Goal: Information Seeking & Learning: Learn about a topic

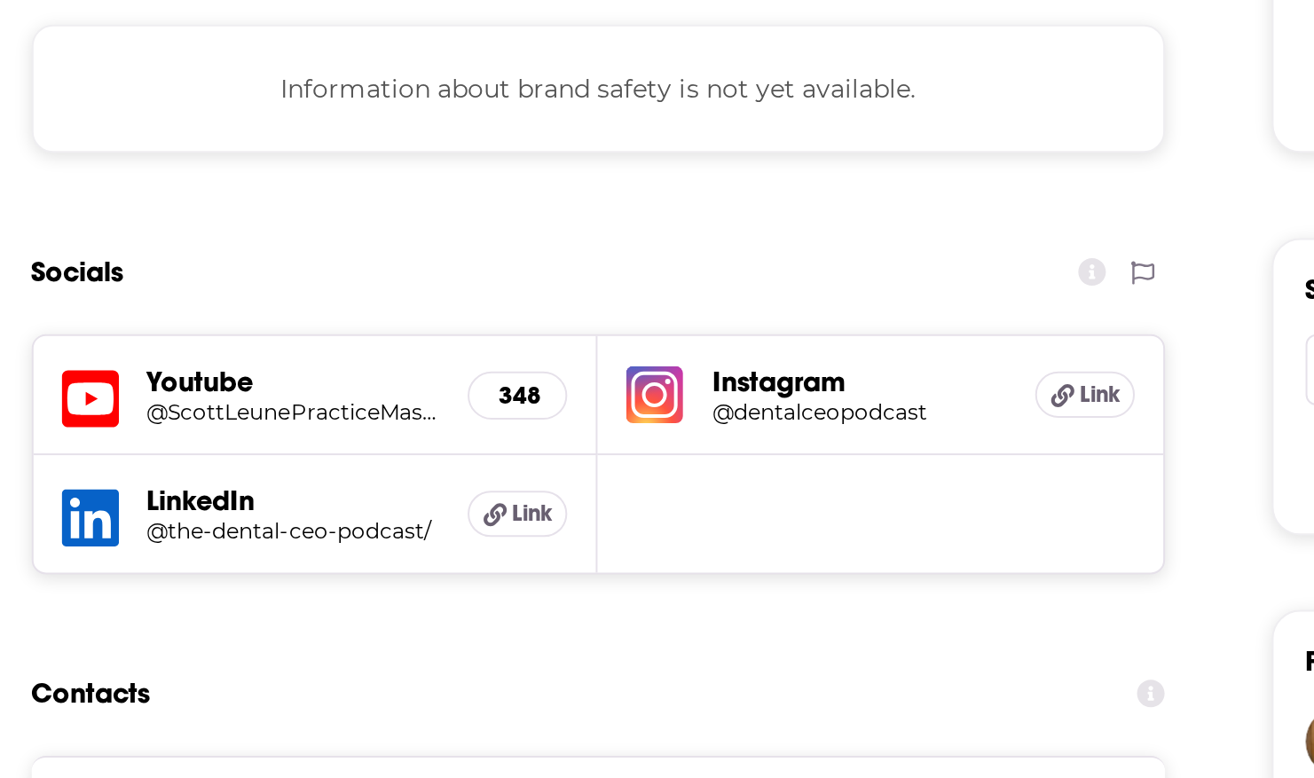
scroll to position [955, 0]
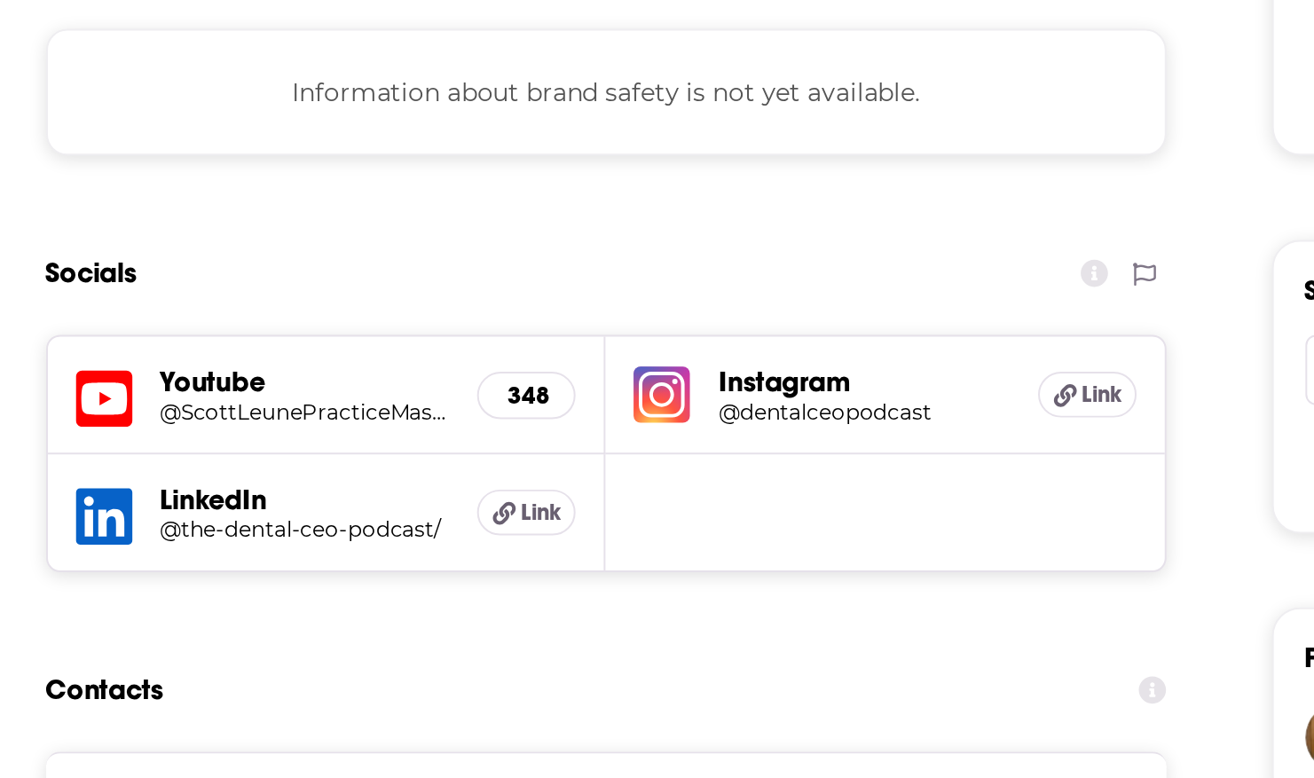
click at [376, 619] on h5 "@the-dental-ceo-podcast/" at bounding box center [429, 620] width 146 height 13
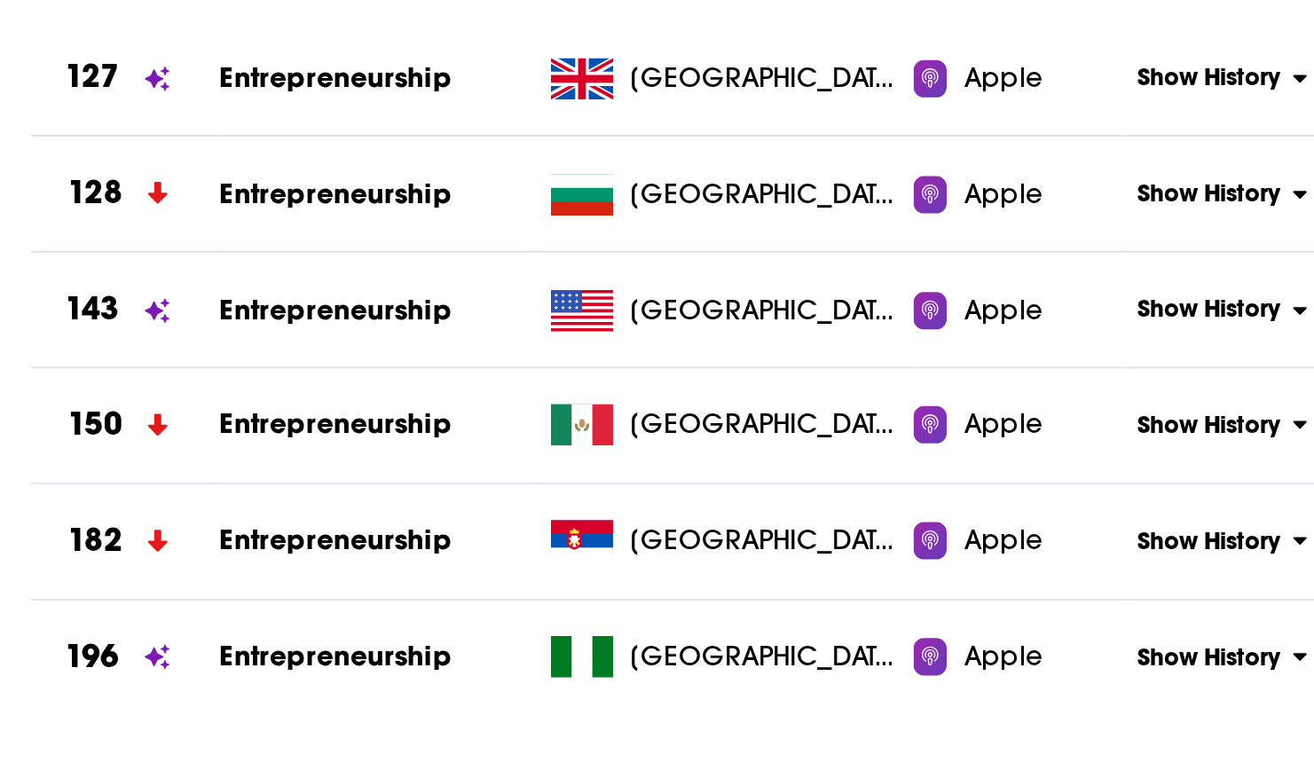
scroll to position [1844, 0]
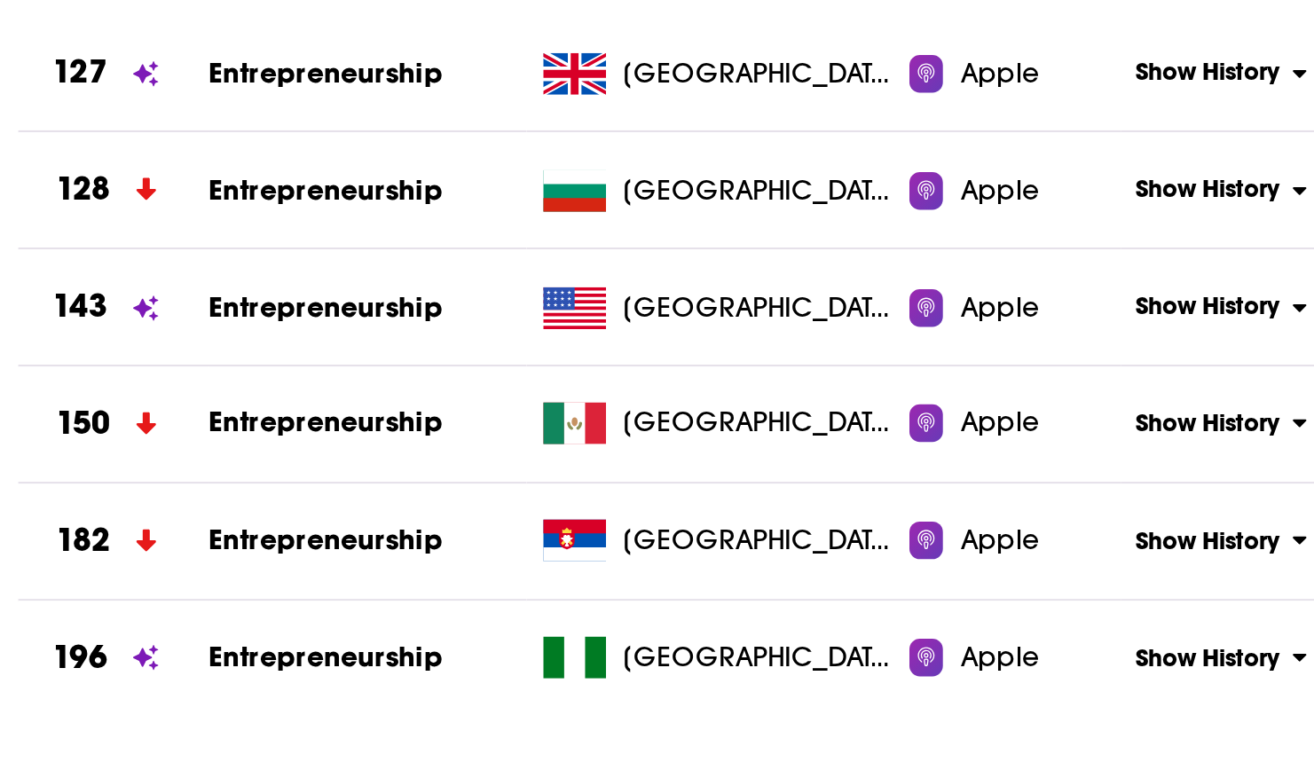
click at [424, 375] on span "Entrepreneurship" at bounding box center [428, 375] width 99 height 15
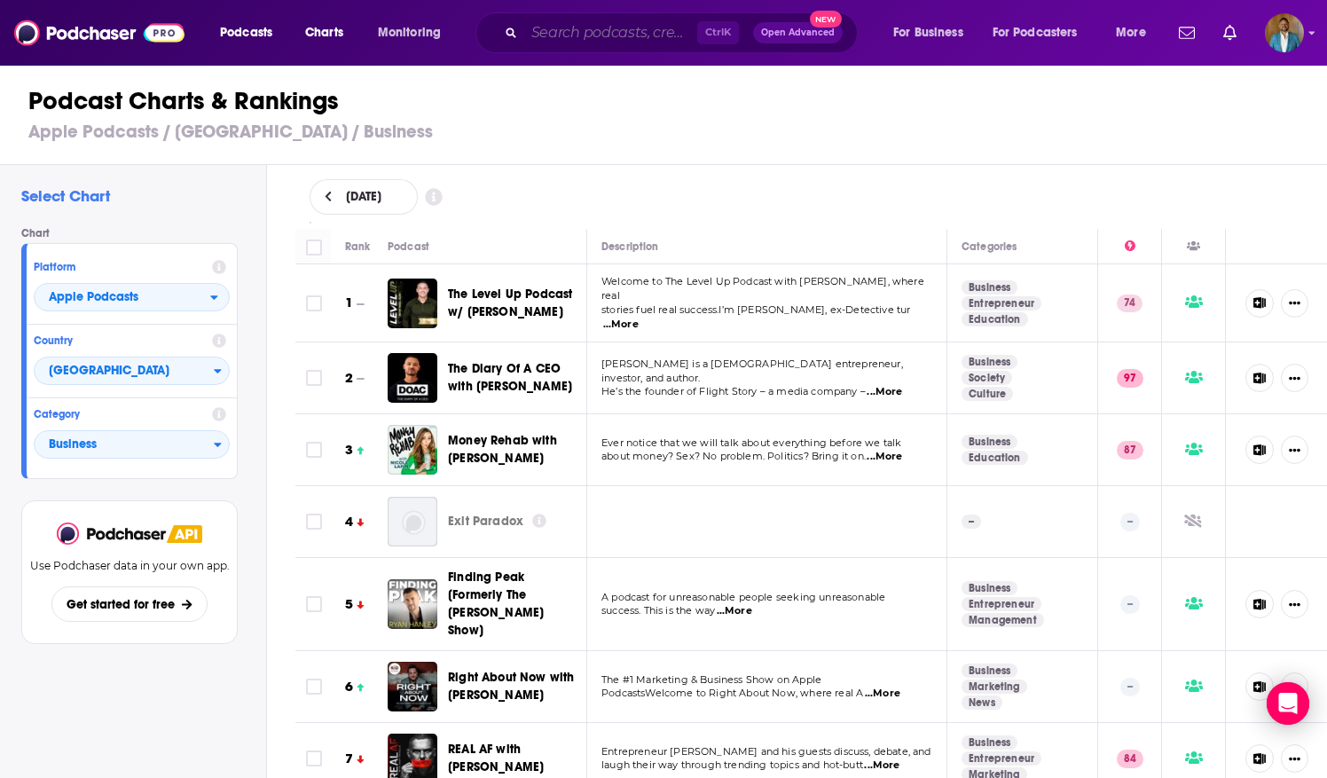
click at [636, 38] on input "Search podcasts, credits, & more..." at bounding box center [610, 33] width 173 height 28
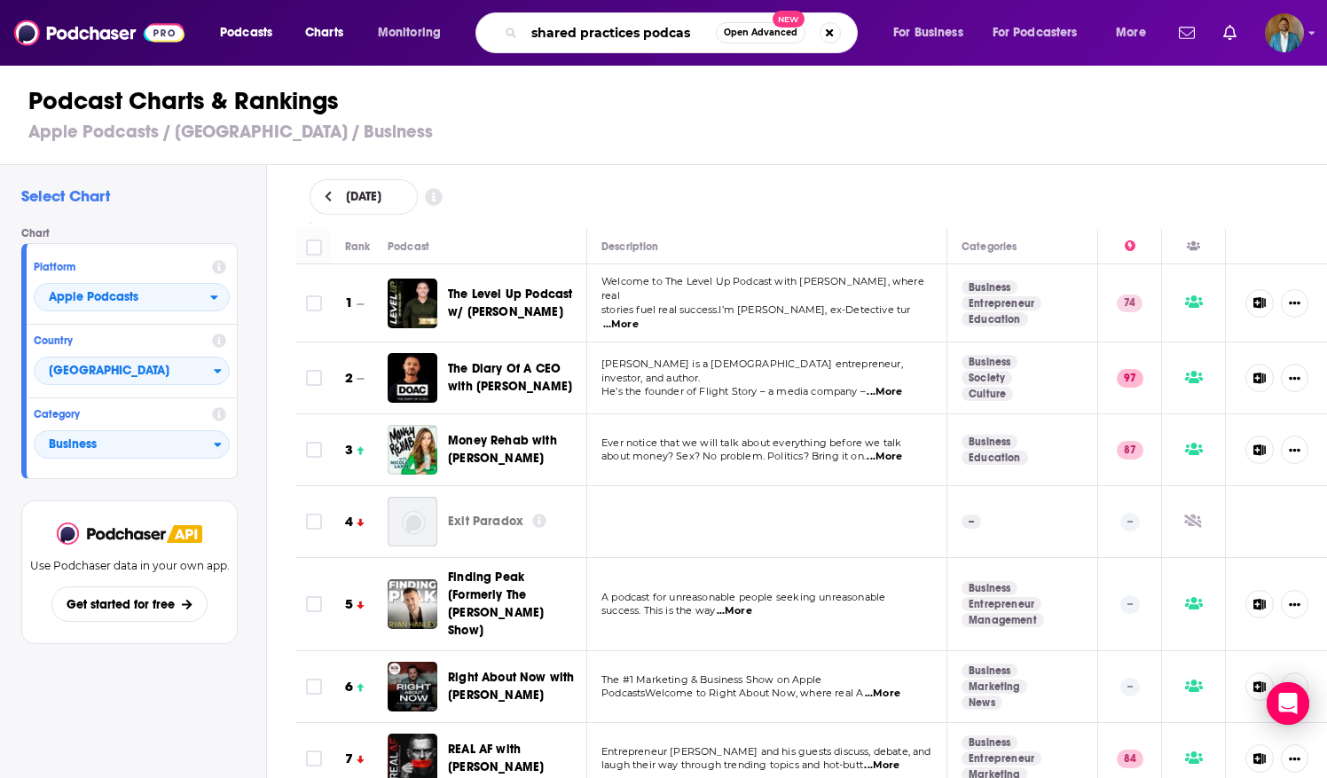
type input "shared practices podcast"
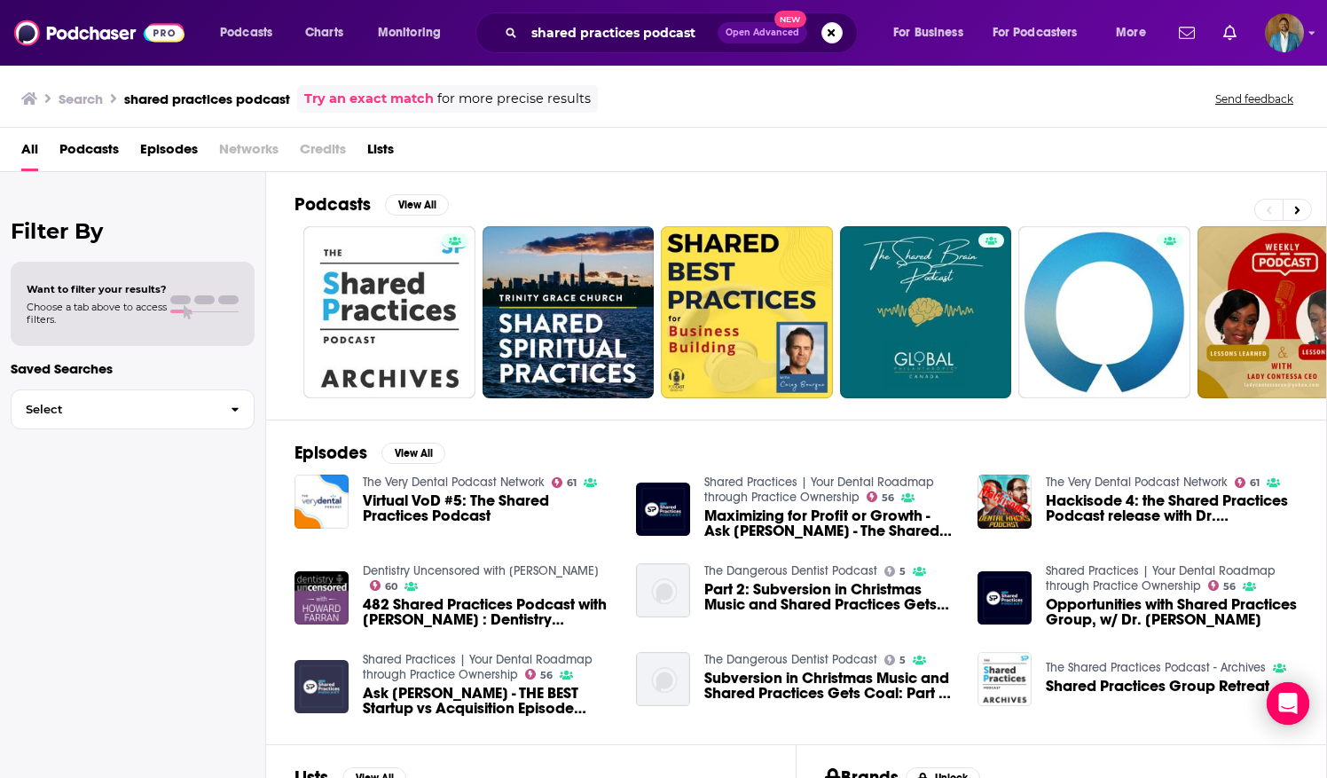
click at [339, 662] on img "Ask George - THE BEST Startup vs Acquisition Episode Shared Practices Has Ever …" at bounding box center [322, 687] width 54 height 54
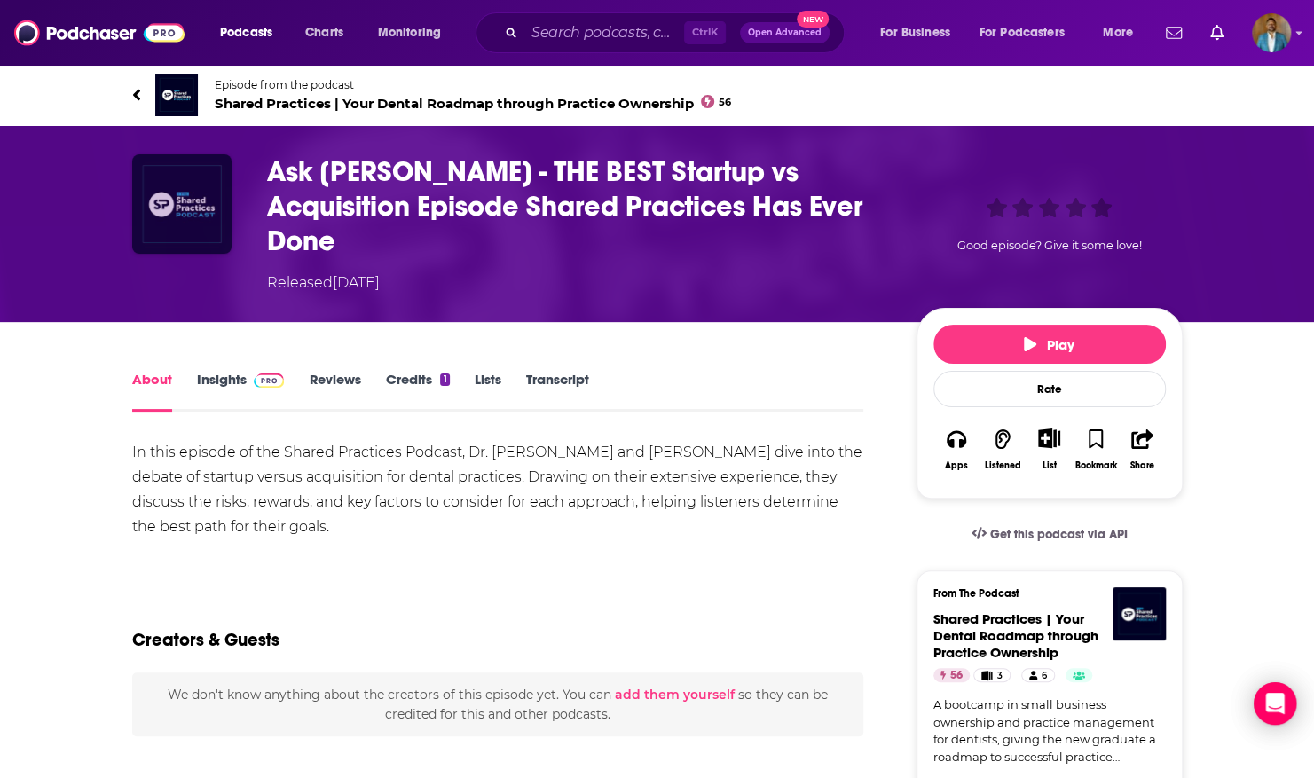
click at [170, 222] on img "Ask George - THE BEST Startup vs Acquisition Episode Shared Practices Has Ever …" at bounding box center [181, 203] width 99 height 99
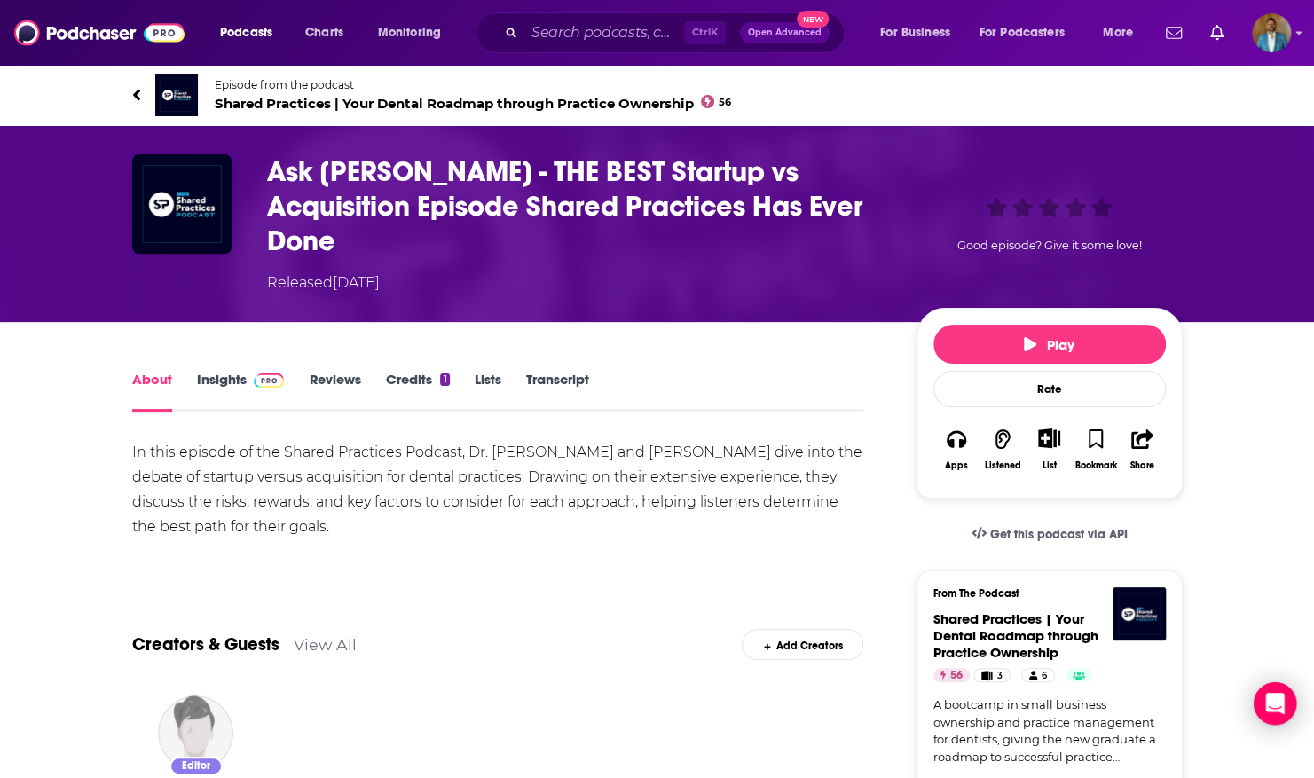
click at [187, 87] on img at bounding box center [176, 95] width 43 height 43
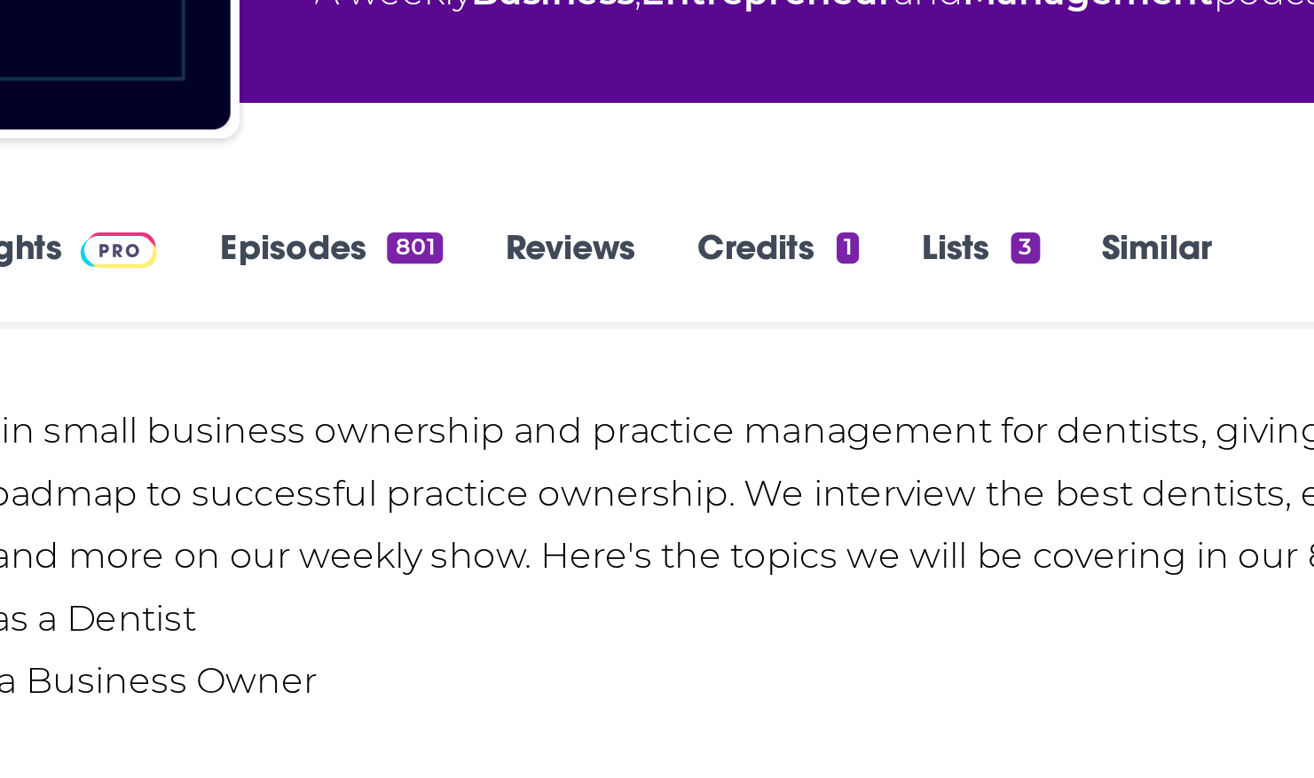
click at [526, 347] on link "Credits 1" at bounding box center [531, 358] width 64 height 41
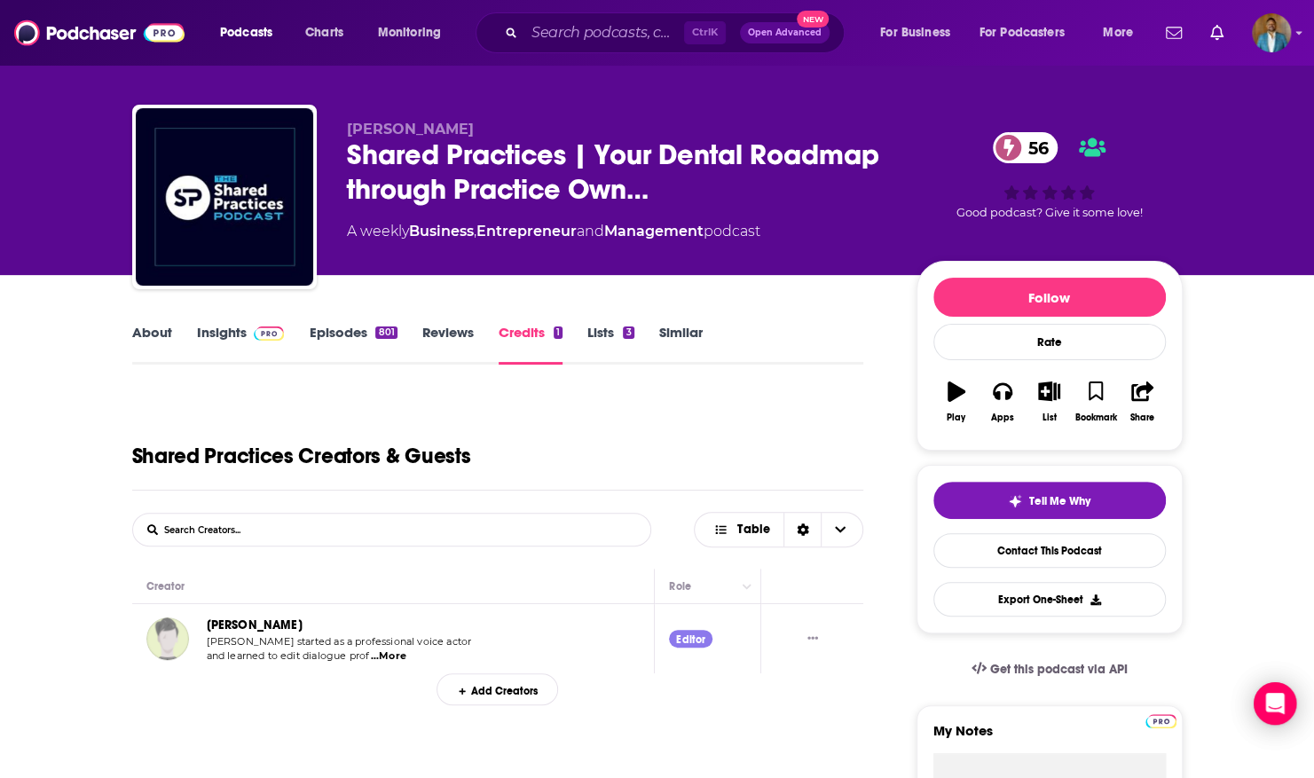
scroll to position [7, 0]
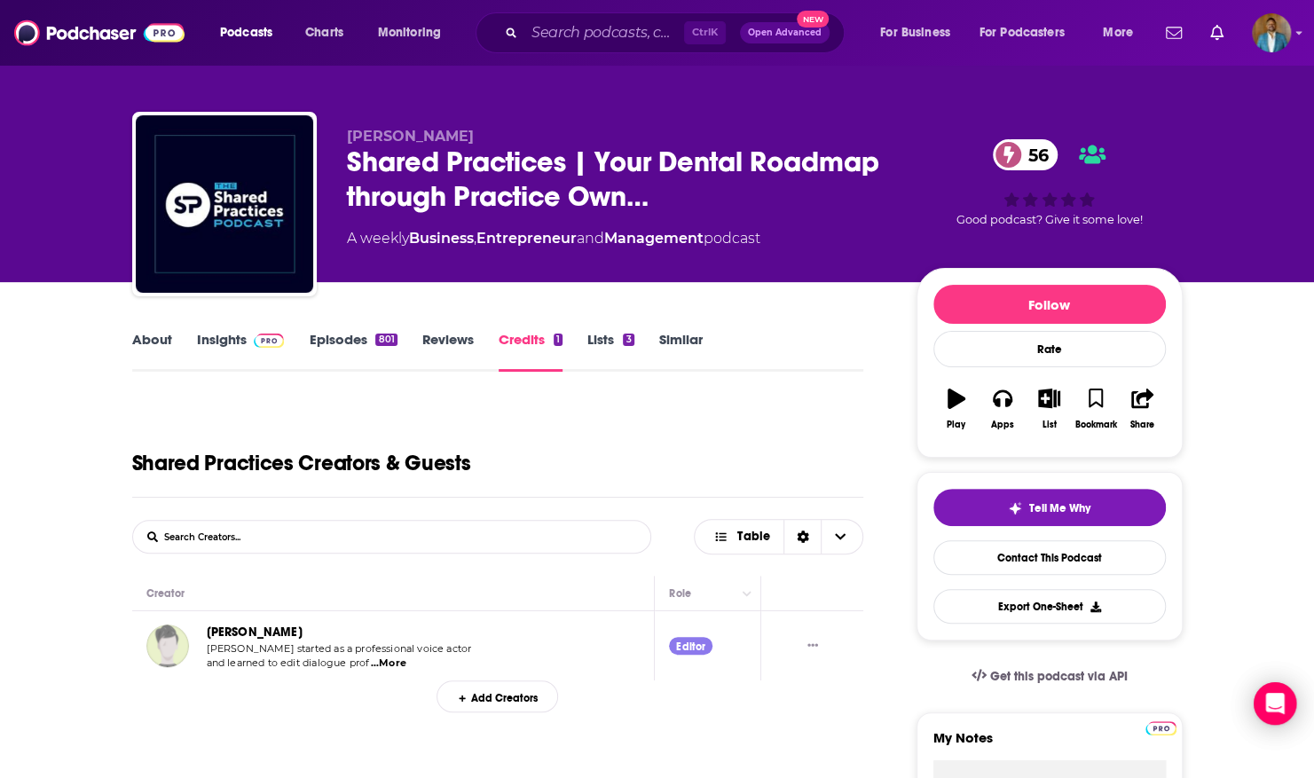
click at [231, 335] on link "Insights" at bounding box center [241, 351] width 88 height 41
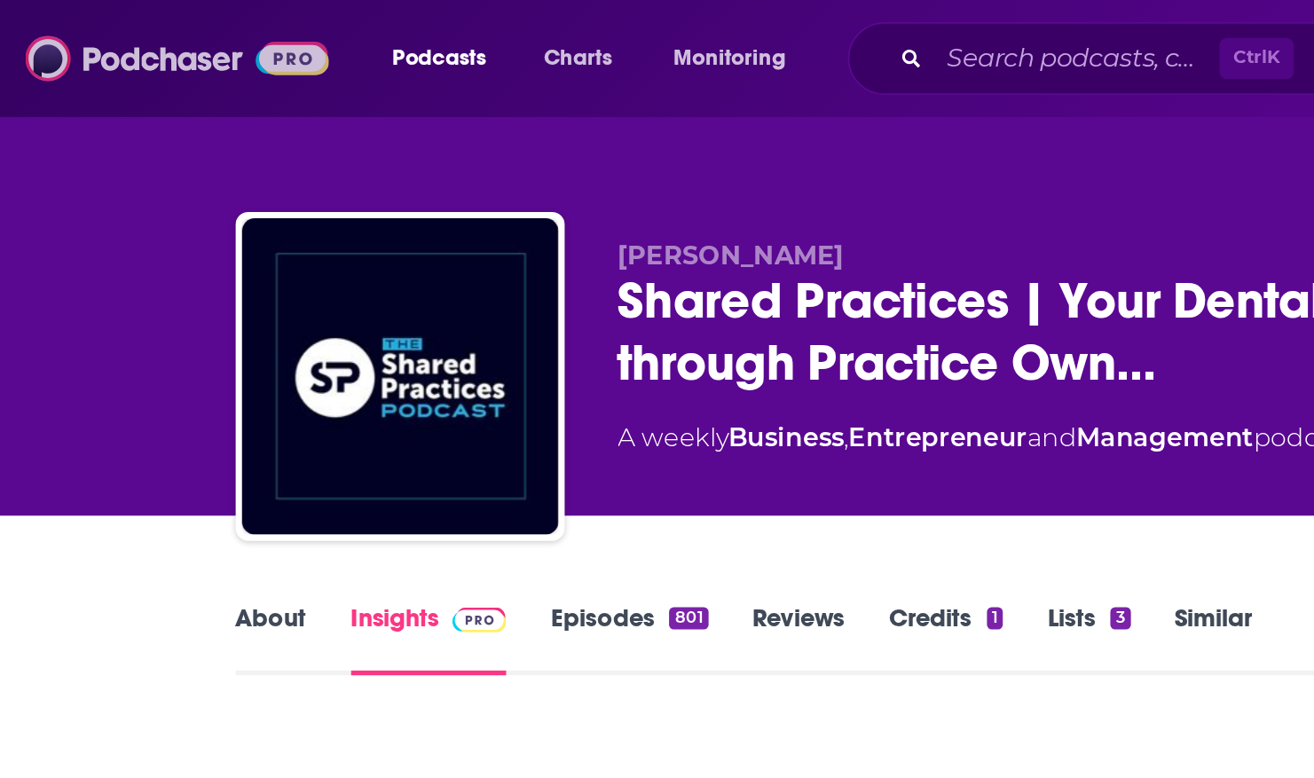
click at [33, 36] on img at bounding box center [99, 33] width 170 height 34
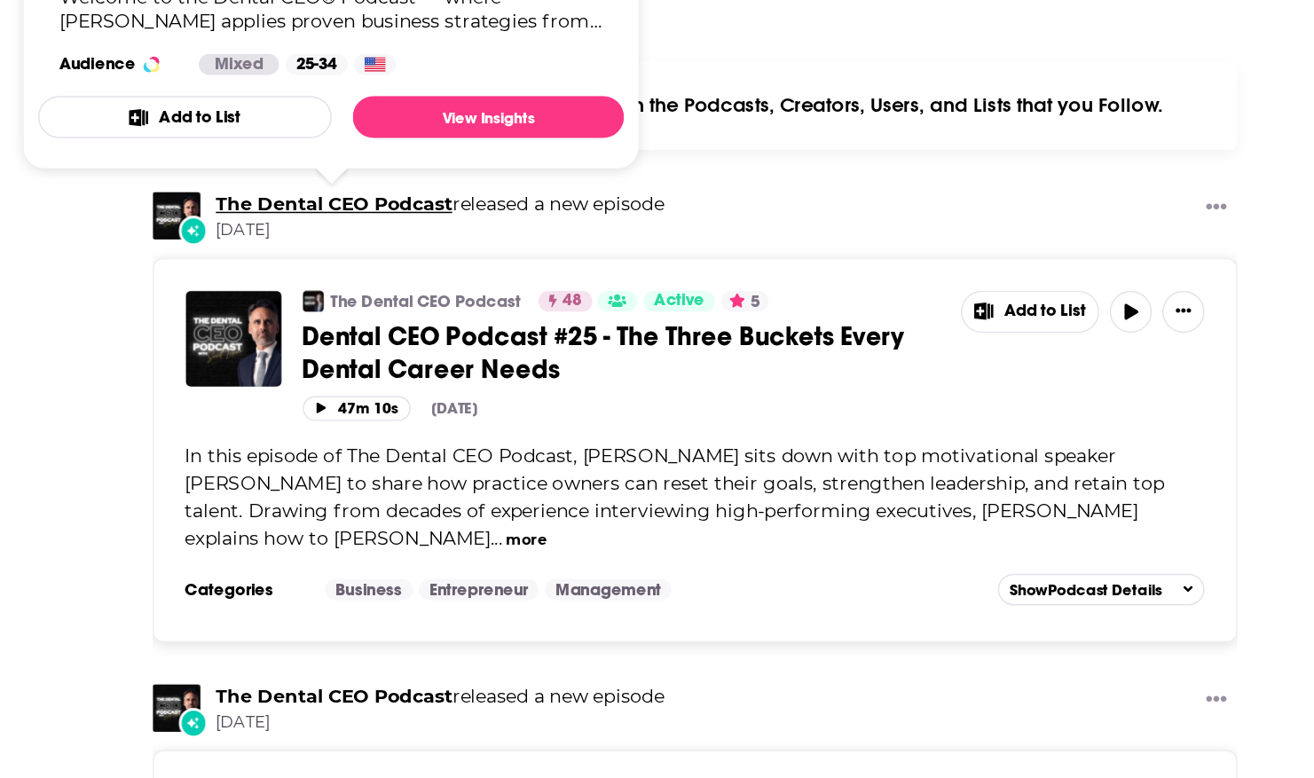
click at [211, 283] on link "The Dental CEO Podcast" at bounding box center [255, 282] width 160 height 16
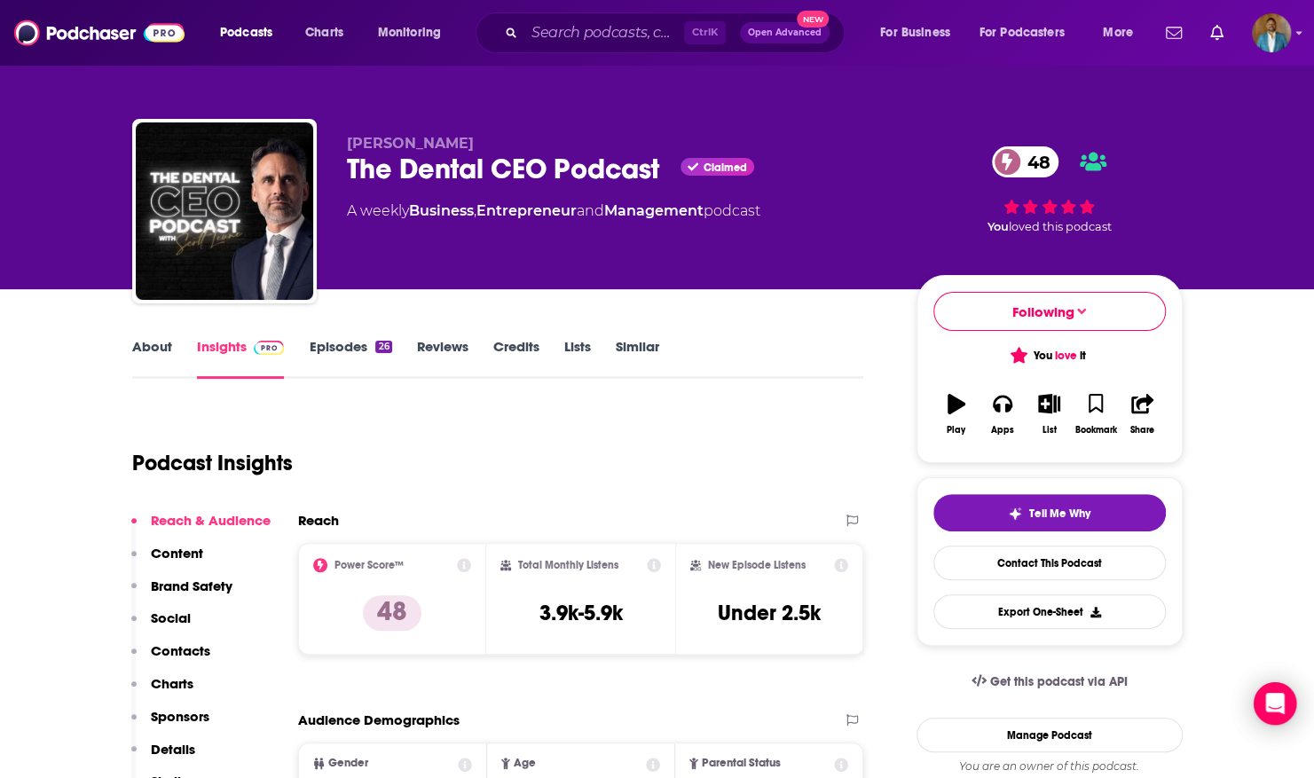
click at [328, 351] on link "Episodes 26" at bounding box center [350, 358] width 83 height 41
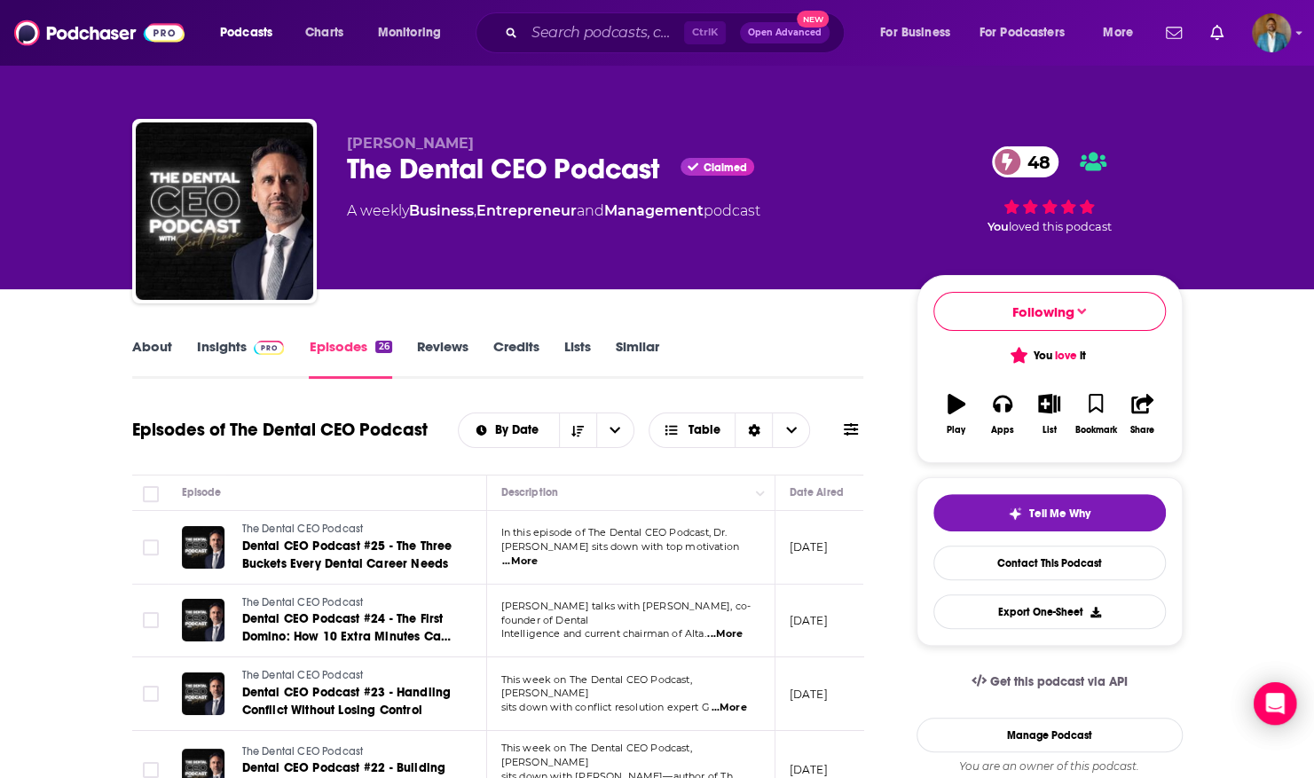
click at [515, 354] on link "Credits" at bounding box center [516, 358] width 46 height 41
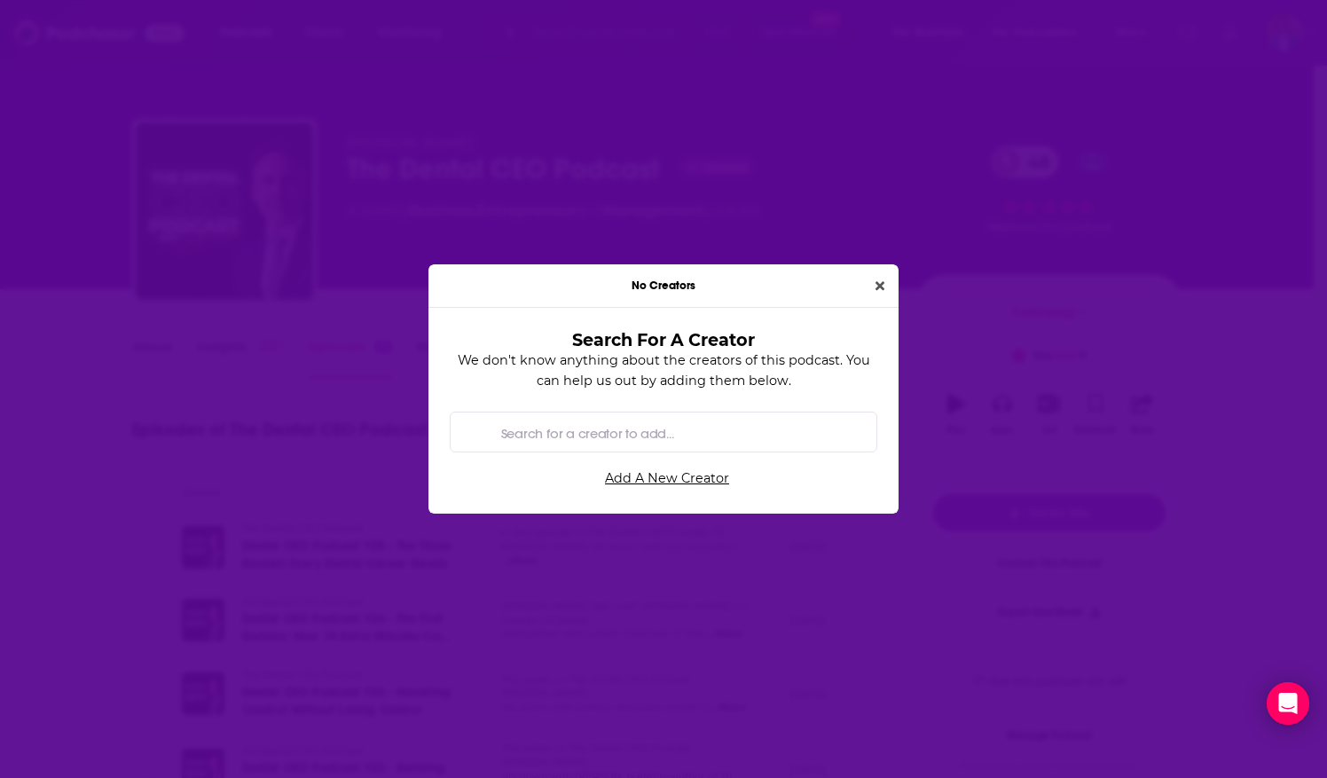
click at [551, 433] on input "Search for a creator to add..." at bounding box center [678, 433] width 368 height 40
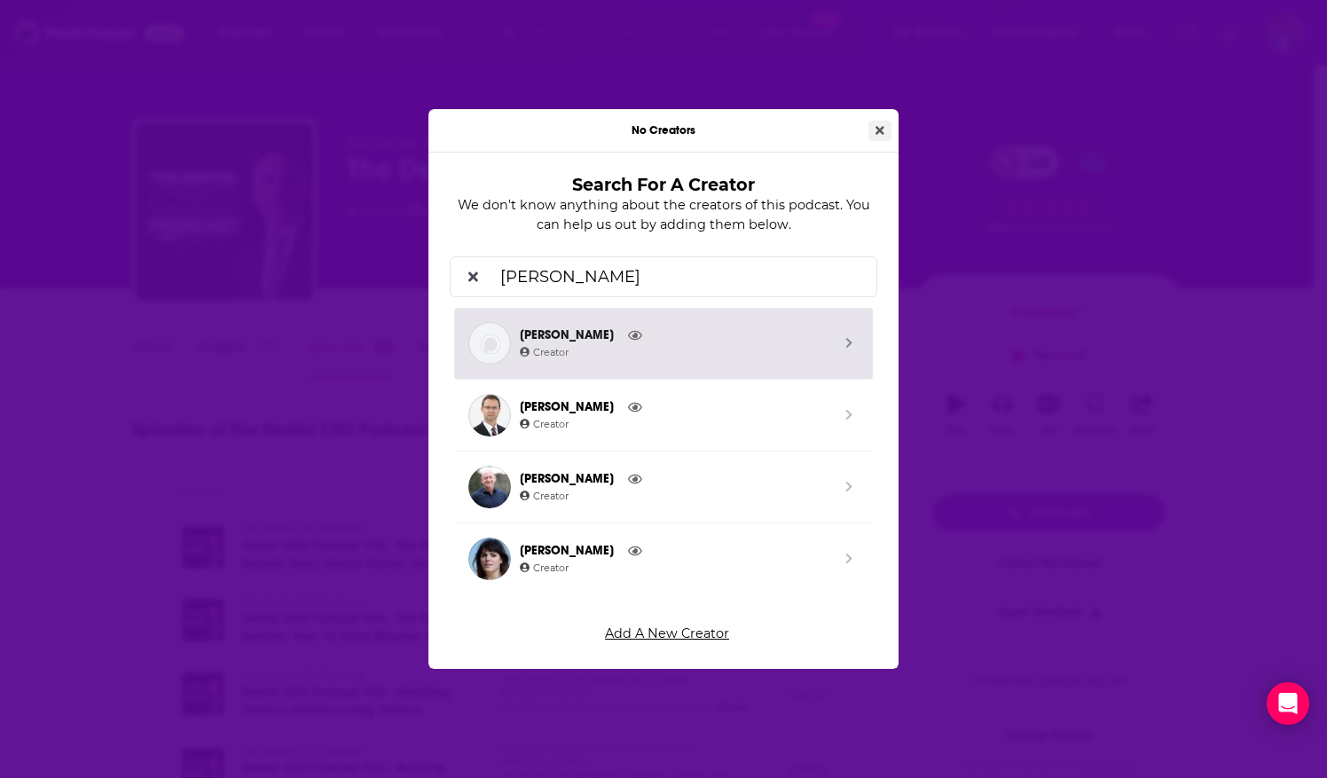
type input "[PERSON_NAME]"
click at [881, 122] on div "No Creators Search For A Creator We don't know anything about the creators of t…" at bounding box center [663, 389] width 1327 height 778
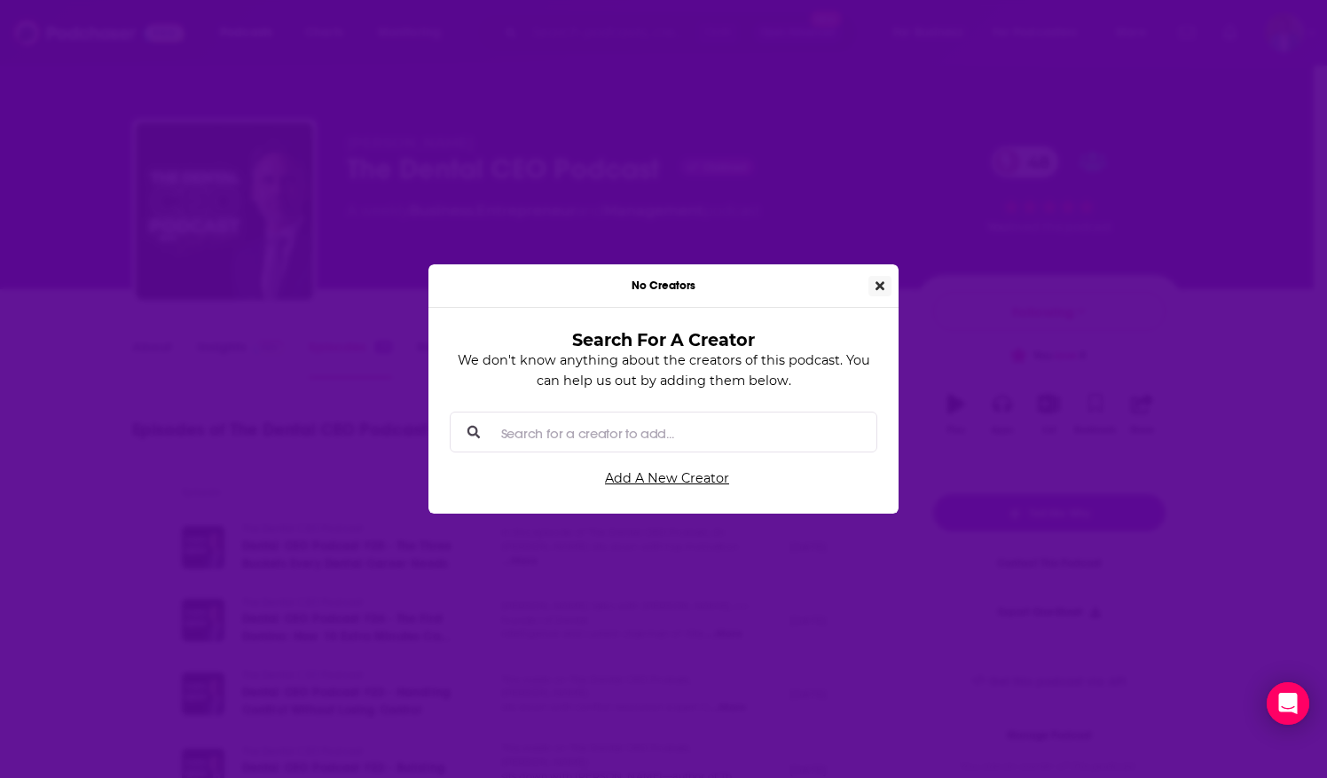
click at [879, 279] on button "Close" at bounding box center [880, 286] width 23 height 20
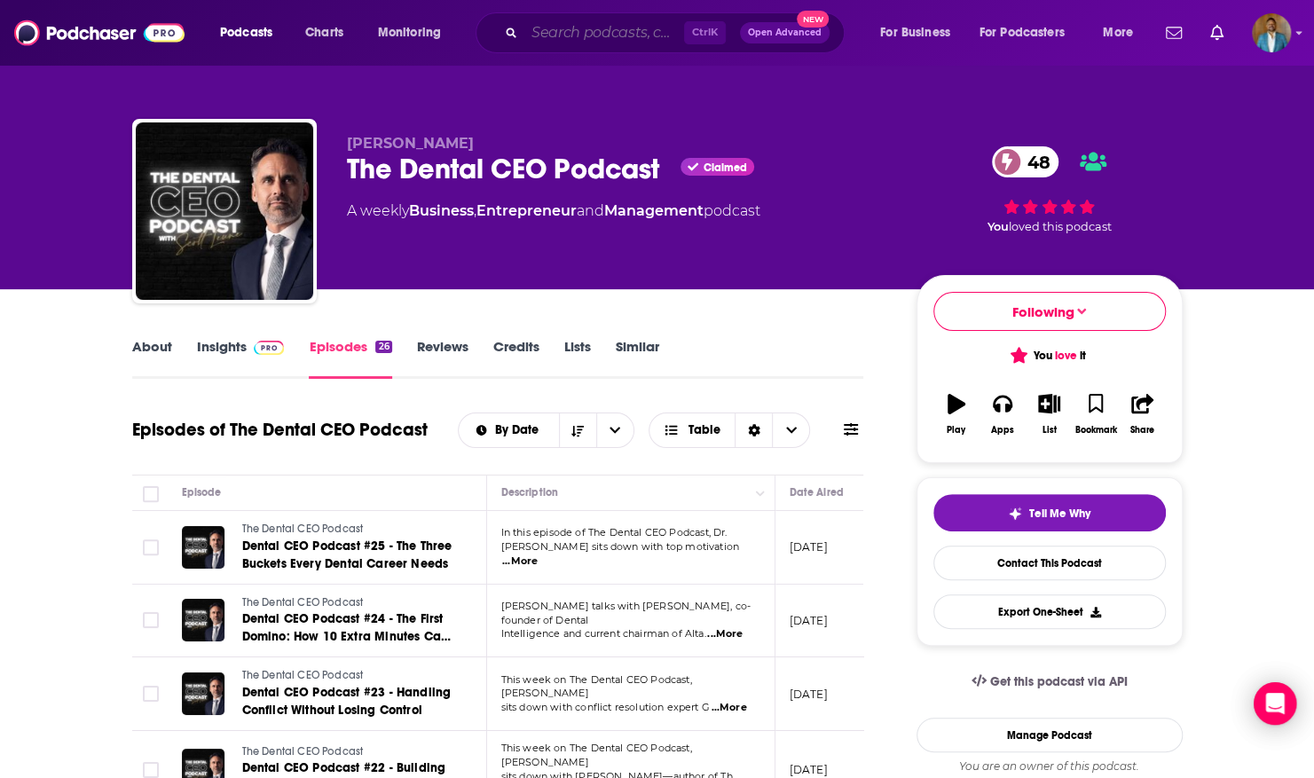
click at [536, 42] on input "Search podcasts, credits, & more..." at bounding box center [604, 33] width 160 height 28
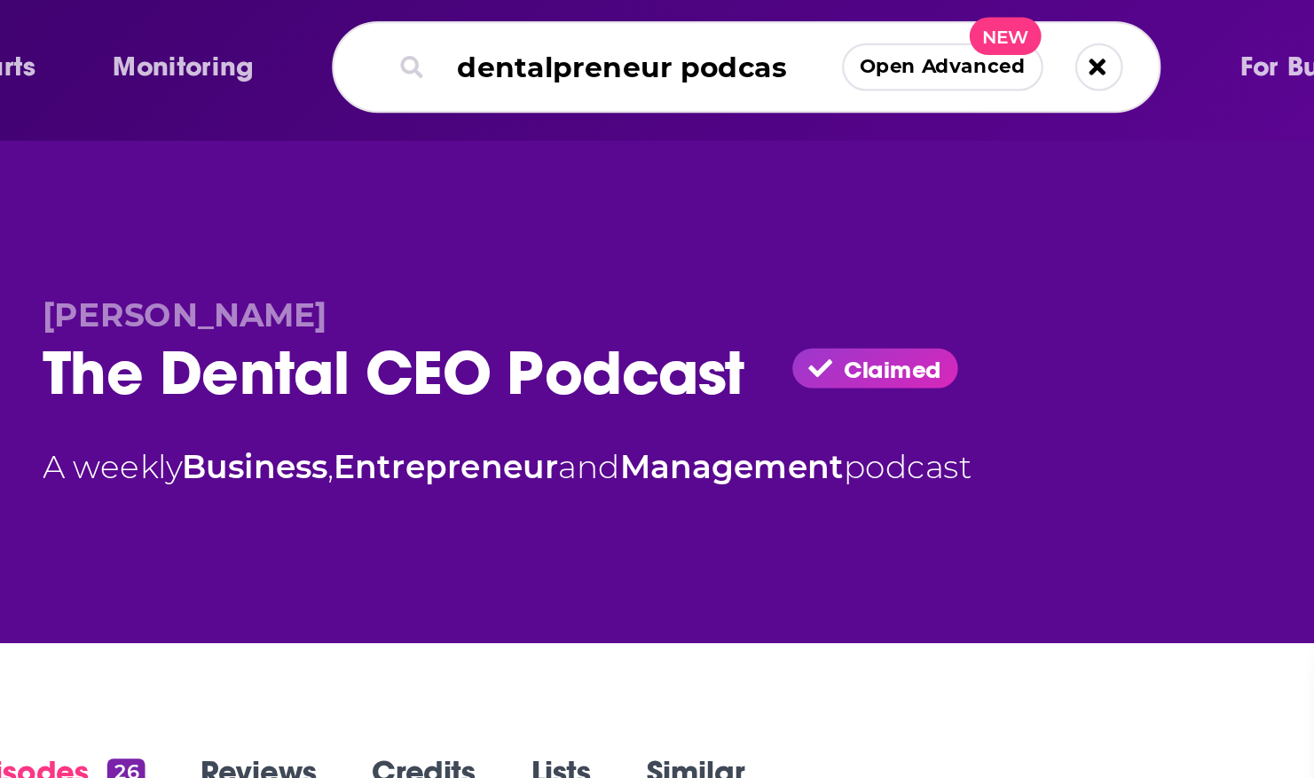
type input "dentalpreneur podcast"
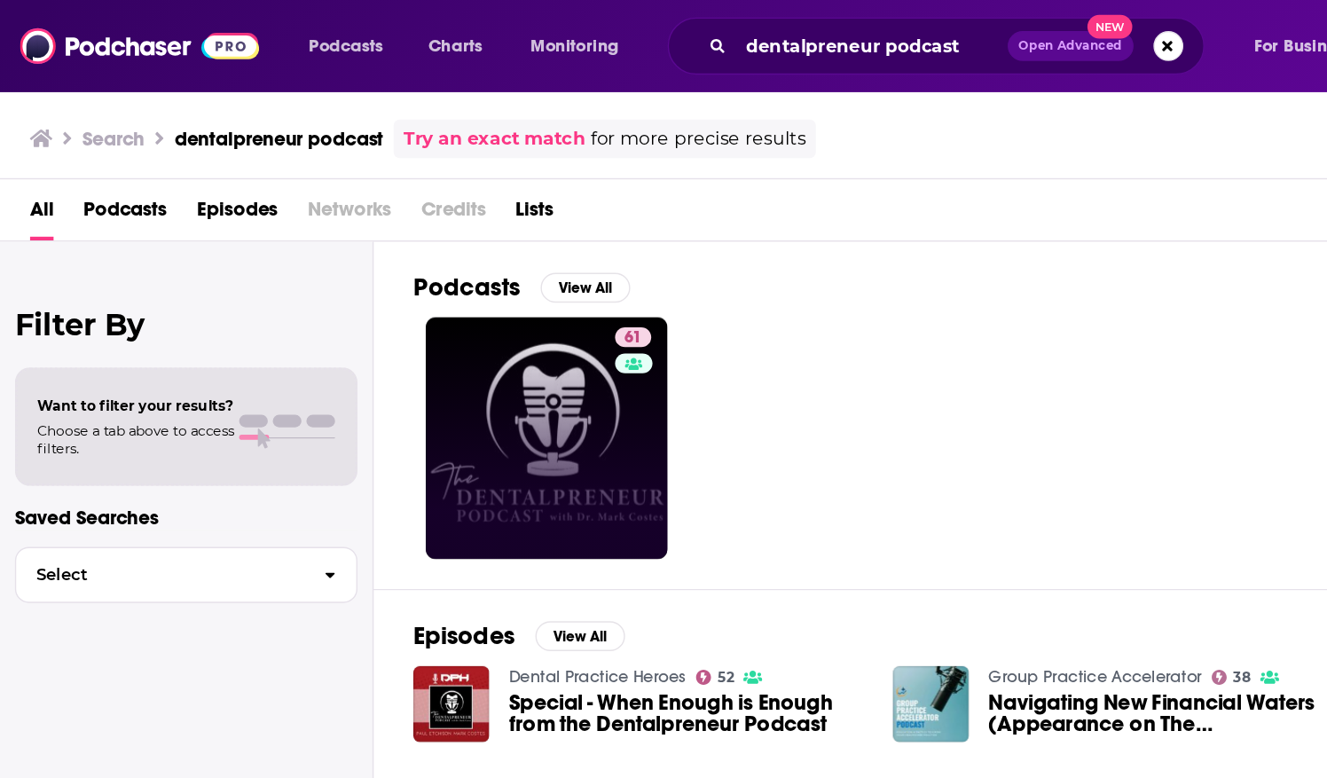
click at [438, 325] on div "61" at bounding box center [453, 312] width 30 height 158
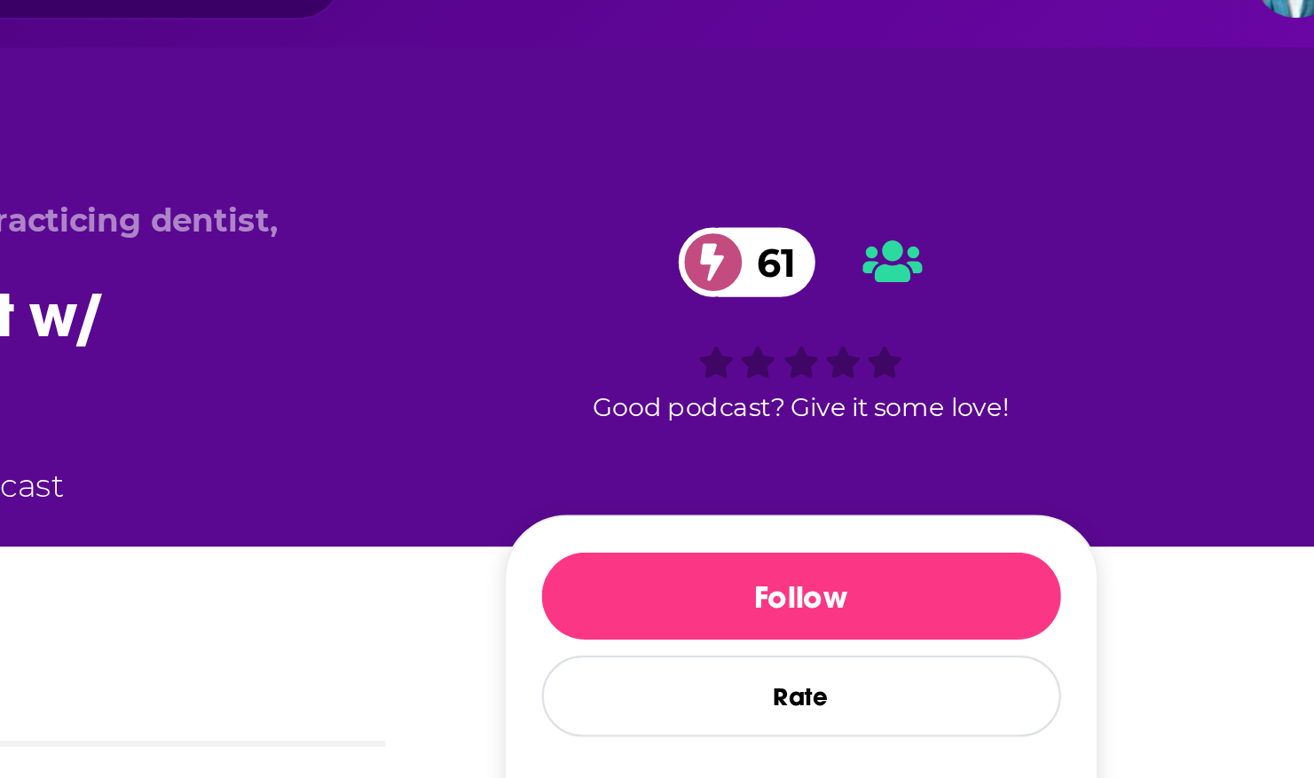
click at [1031, 163] on span "61" at bounding box center [1034, 161] width 44 height 31
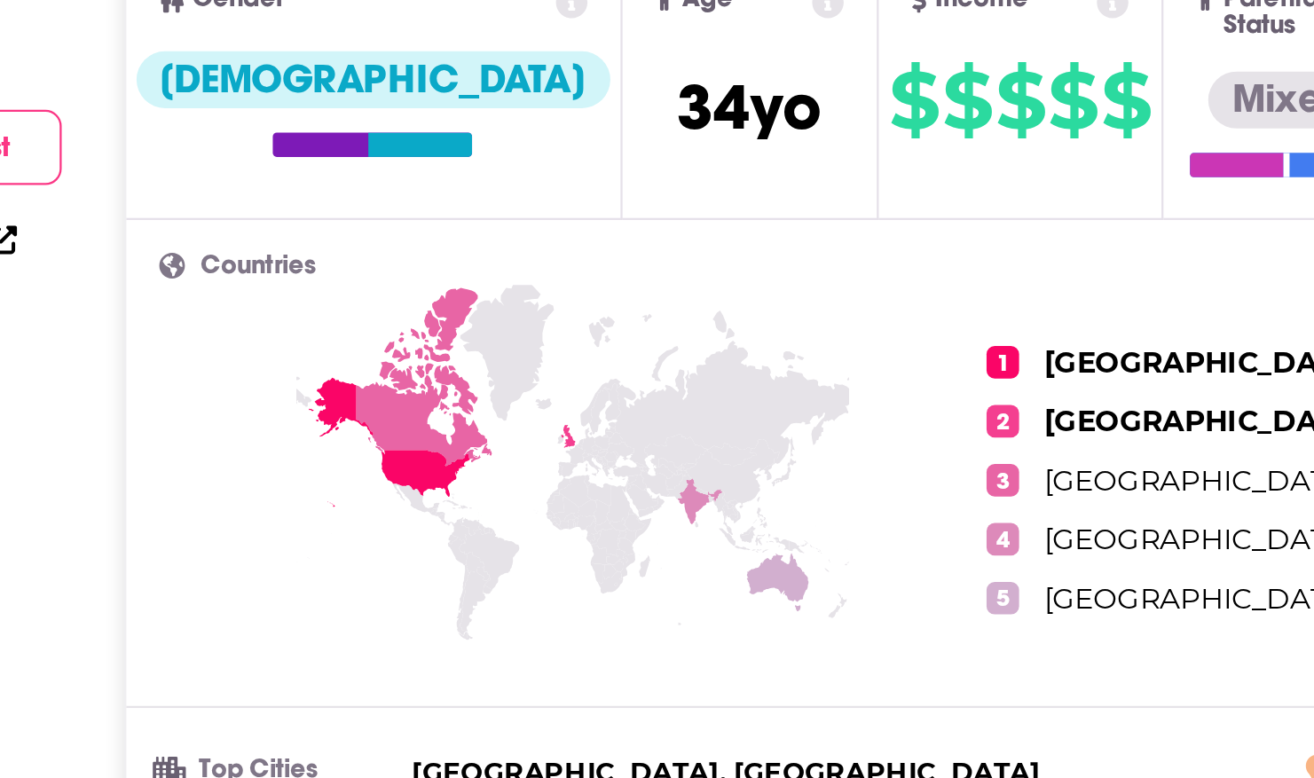
scroll to position [343, 0]
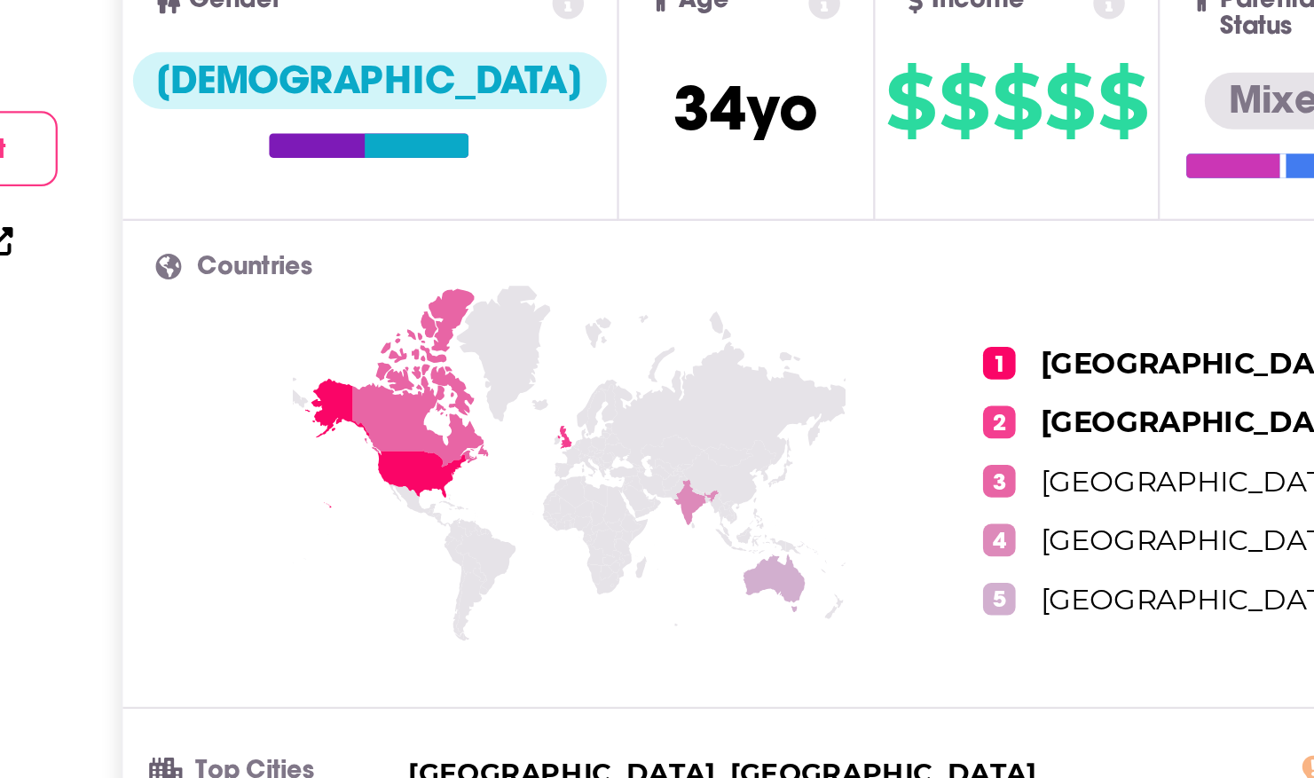
click at [418, 601] on icon at bounding box center [428, 585] width 59 height 78
click at [433, 600] on icon at bounding box center [428, 585] width 59 height 78
click at [421, 602] on icon at bounding box center [428, 585] width 59 height 78
click at [430, 625] on icon at bounding box center [494, 655] width 362 height 220
click at [493, 614] on icon at bounding box center [496, 619] width 10 height 10
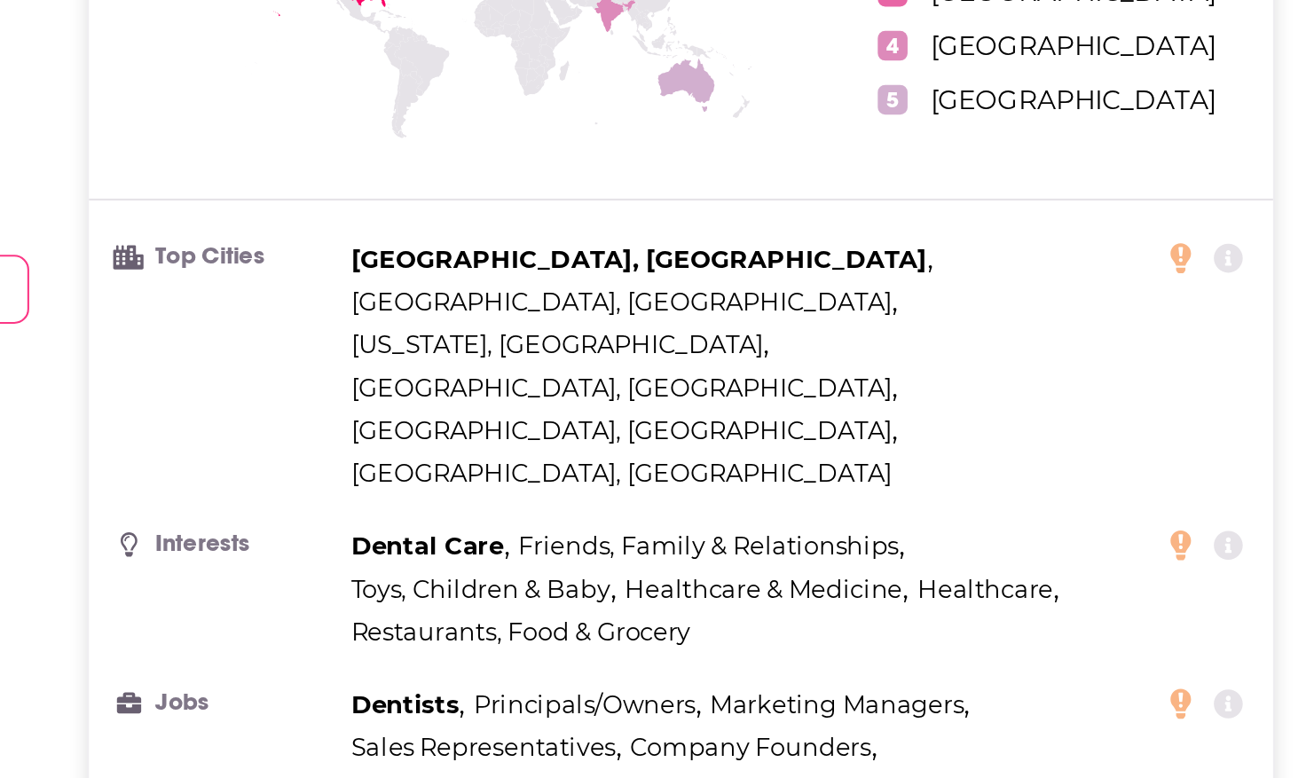
scroll to position [617, 0]
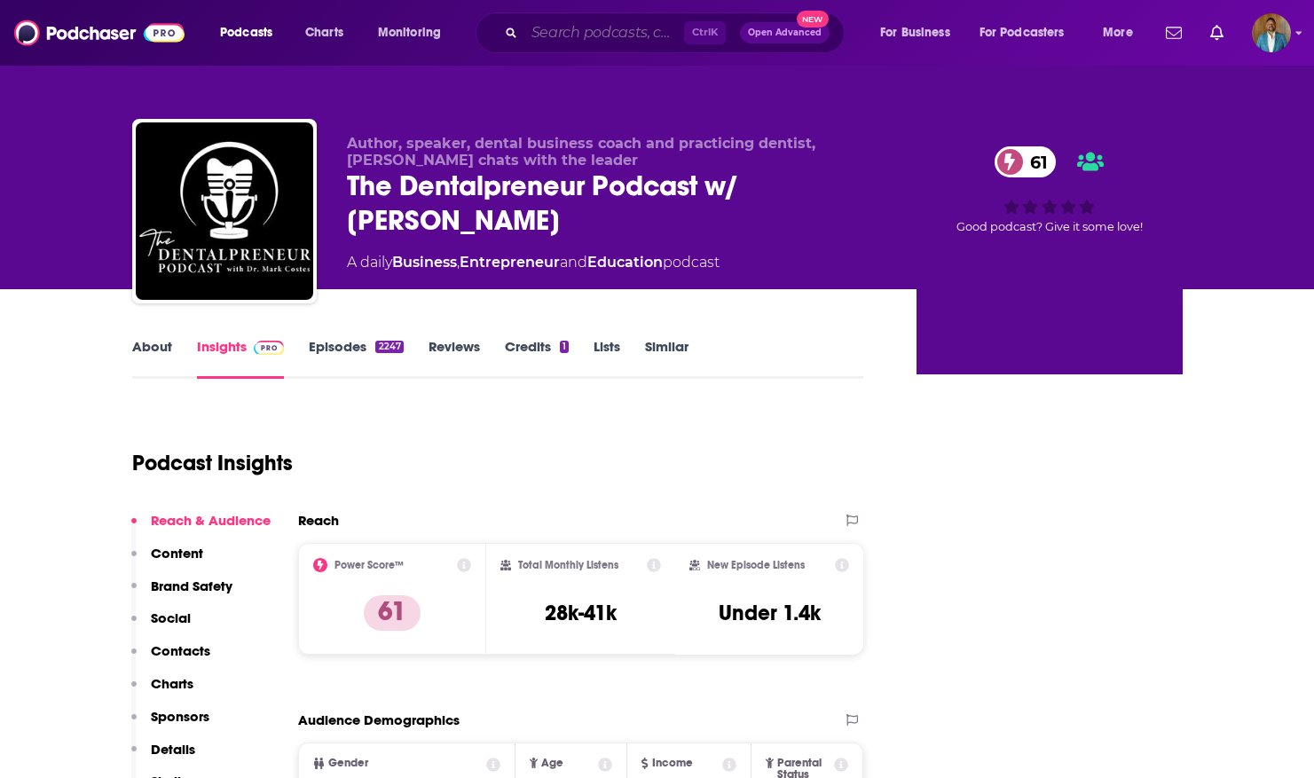
click at [570, 33] on input "Search podcasts, credits, & more..." at bounding box center [604, 33] width 160 height 28
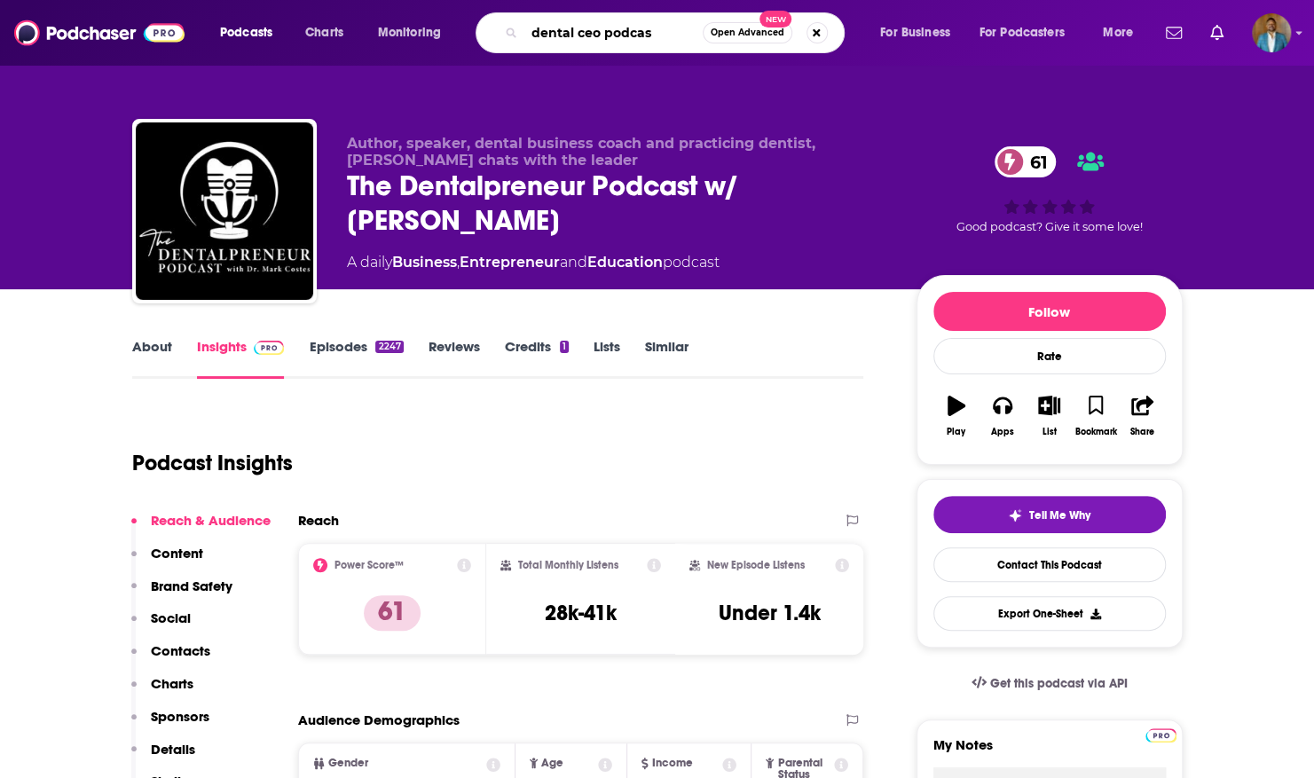
type input "dental ceo podcast"
click at [676, 39] on input "dental ceo podcast" at bounding box center [613, 33] width 178 height 28
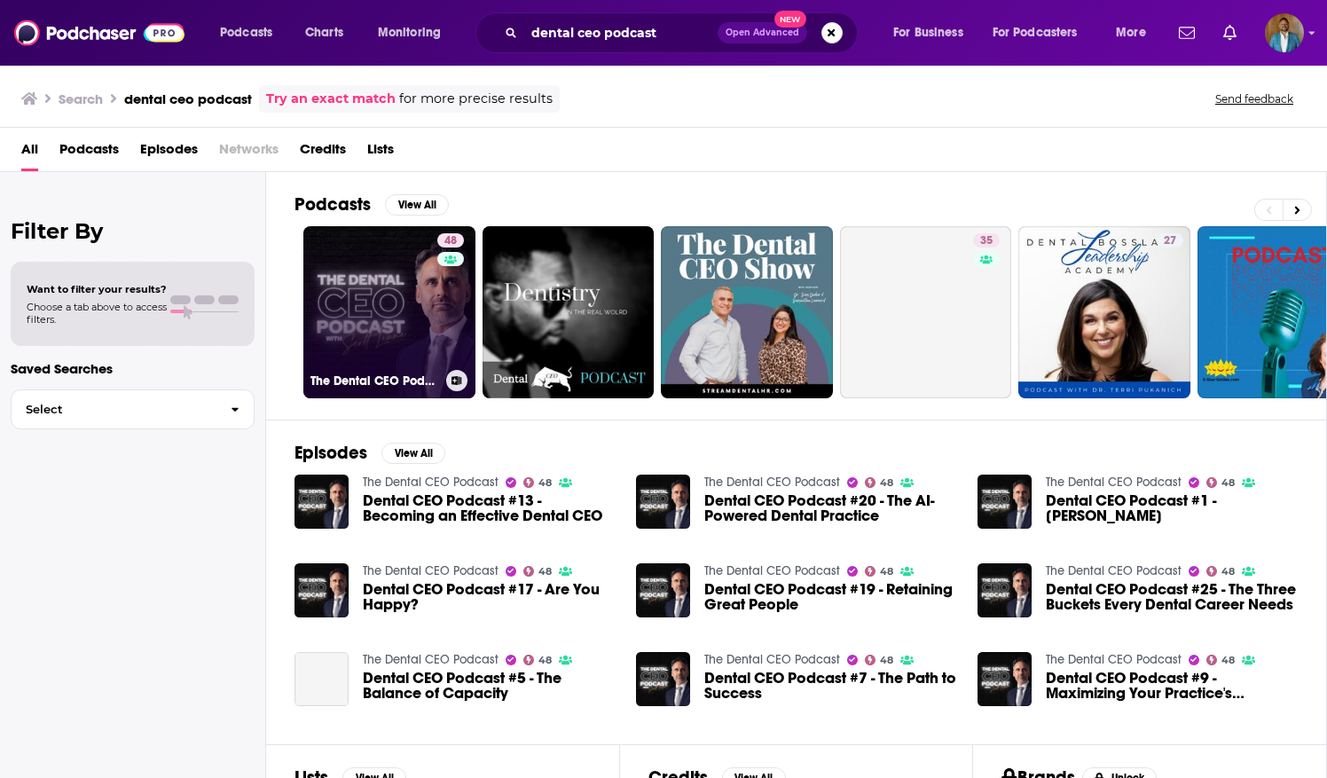
click at [370, 300] on link "48 The Dental CEO Podcast" at bounding box center [389, 312] width 172 height 172
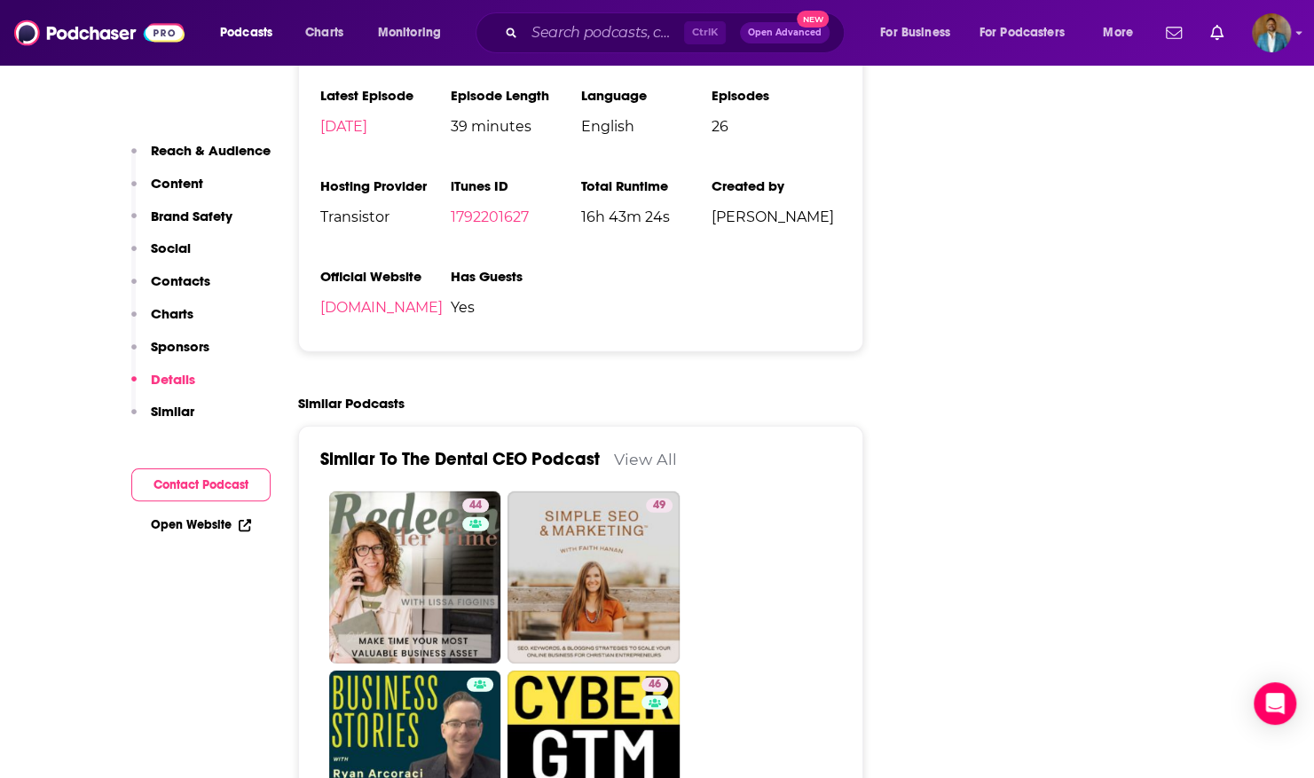
scroll to position [2619, 0]
